Goal: Book appointment/travel/reservation

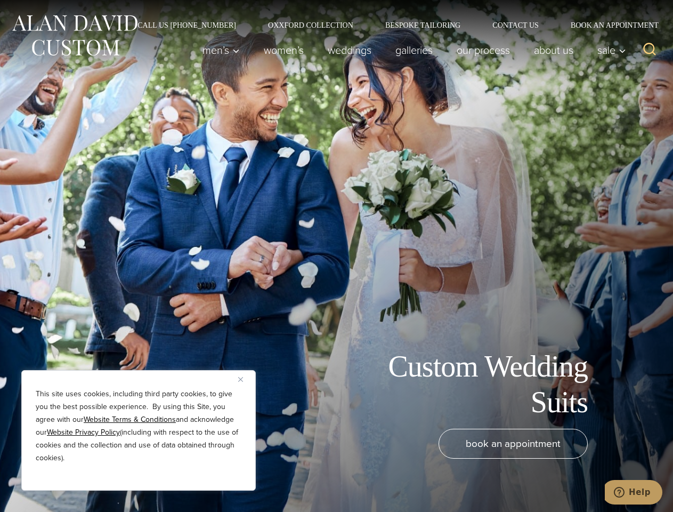
click at [336, 256] on div "Custom Wedding Suits book an appointment" at bounding box center [336, 256] width 673 height 512
click at [245, 379] on button "Close" at bounding box center [244, 378] width 13 height 13
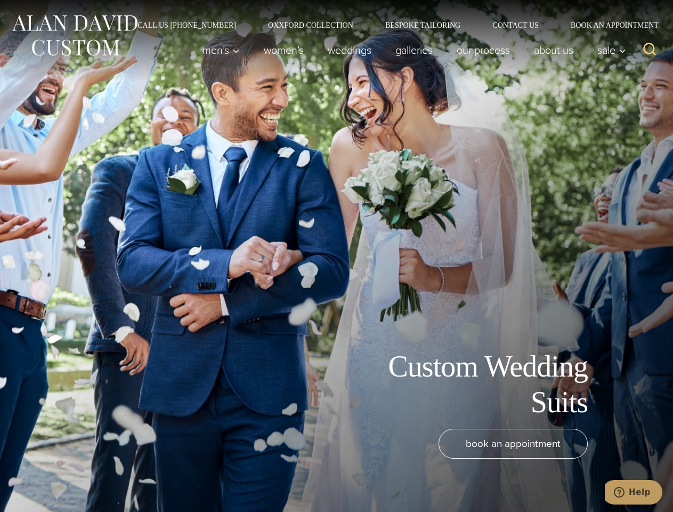
click at [139, 476] on div "book an appointment" at bounding box center [321, 464] width 620 height 72
click at [650, 50] on icon "Search" at bounding box center [649, 49] width 15 height 15
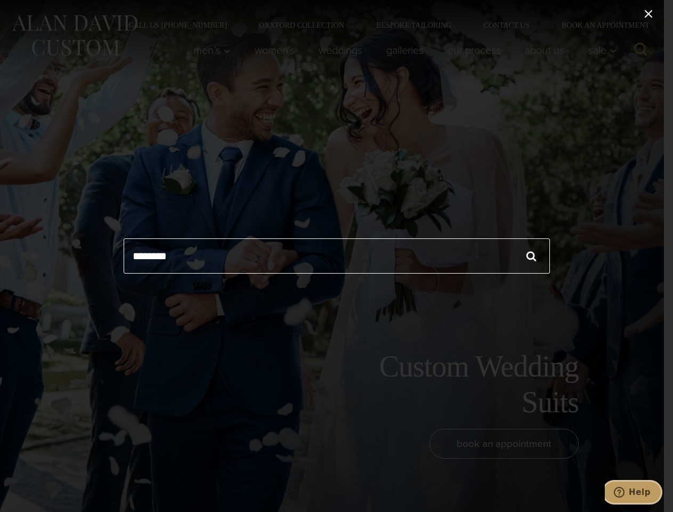
click at [624, 492] on icon "Help" at bounding box center [619, 491] width 11 height 11
